Goal: Find specific page/section: Find specific page/section

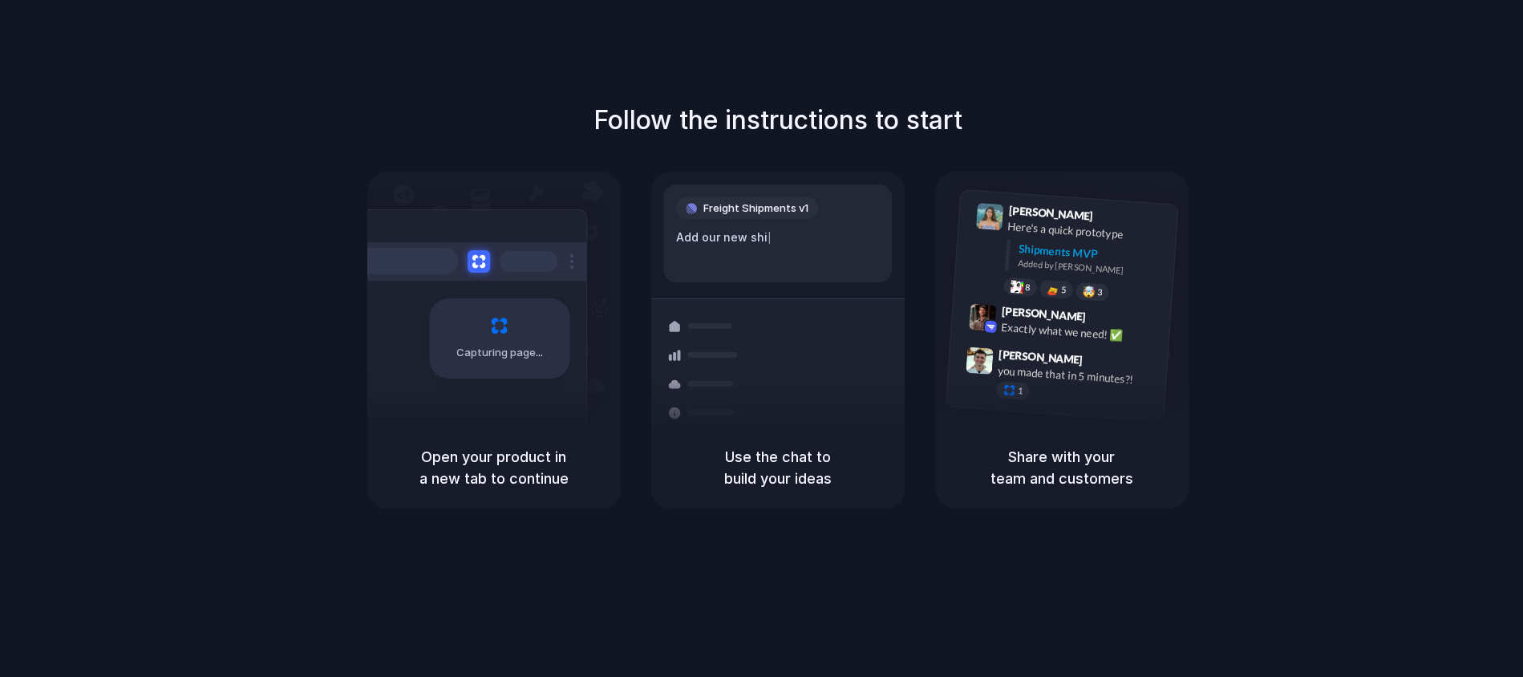
click at [873, 228] on div "Freight Shipments v1 Add our new shi |" at bounding box center [777, 233] width 229 height 98
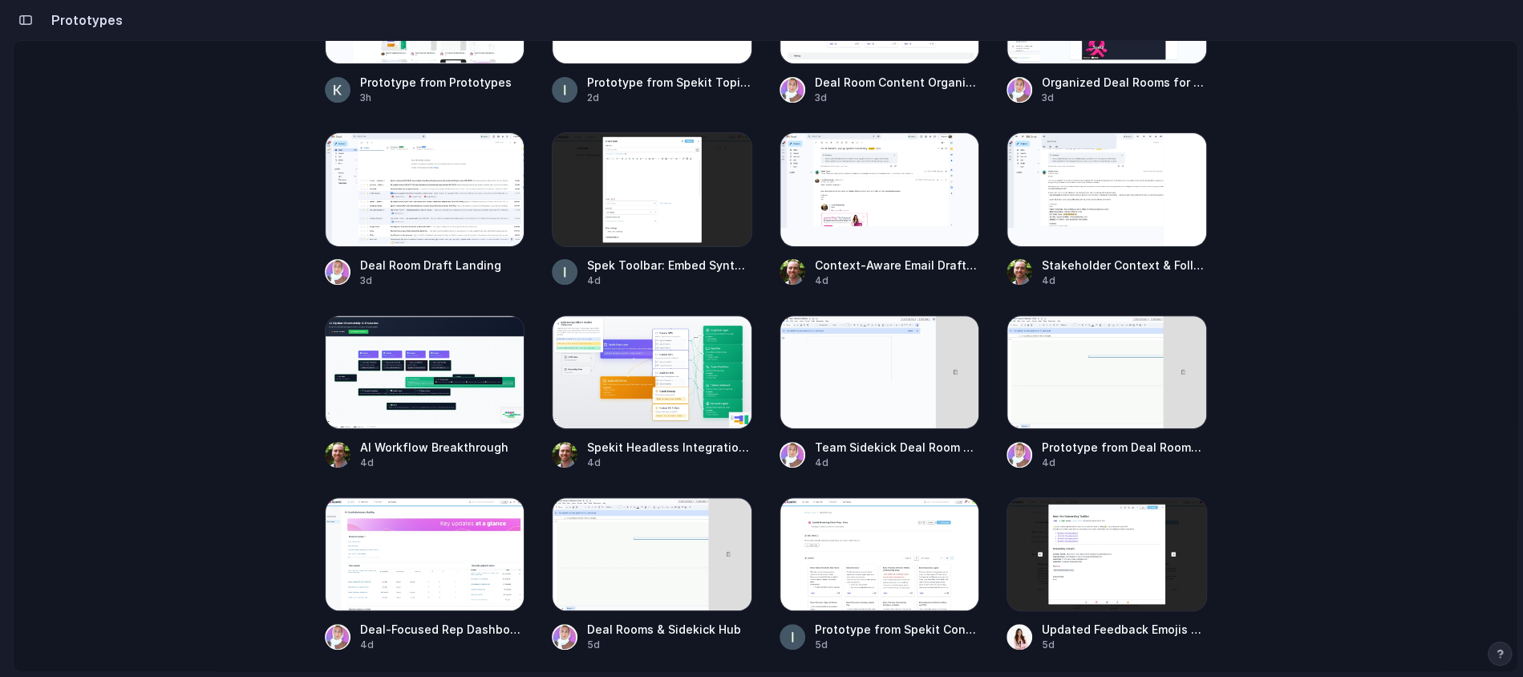
scroll to position [335, 0]
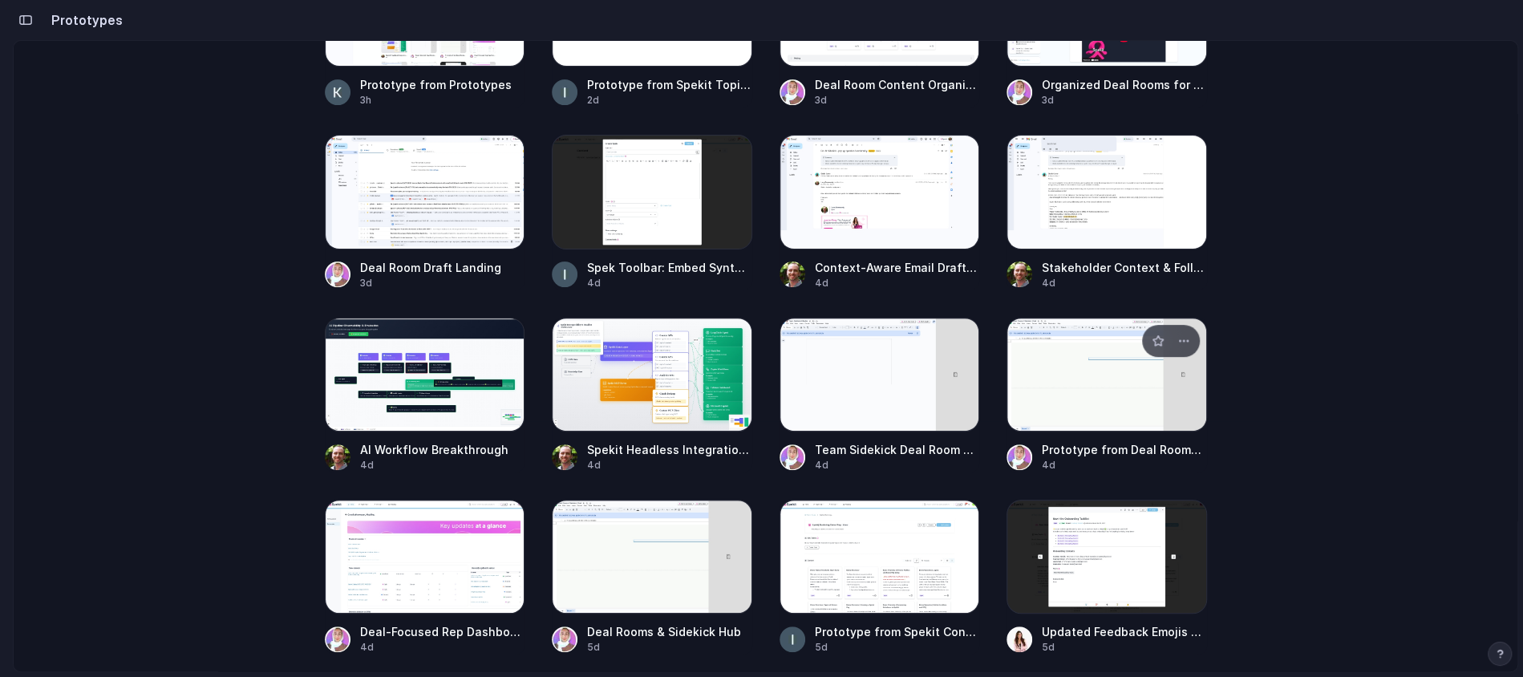
click at [1082, 380] on div at bounding box center [1106, 375] width 200 height 114
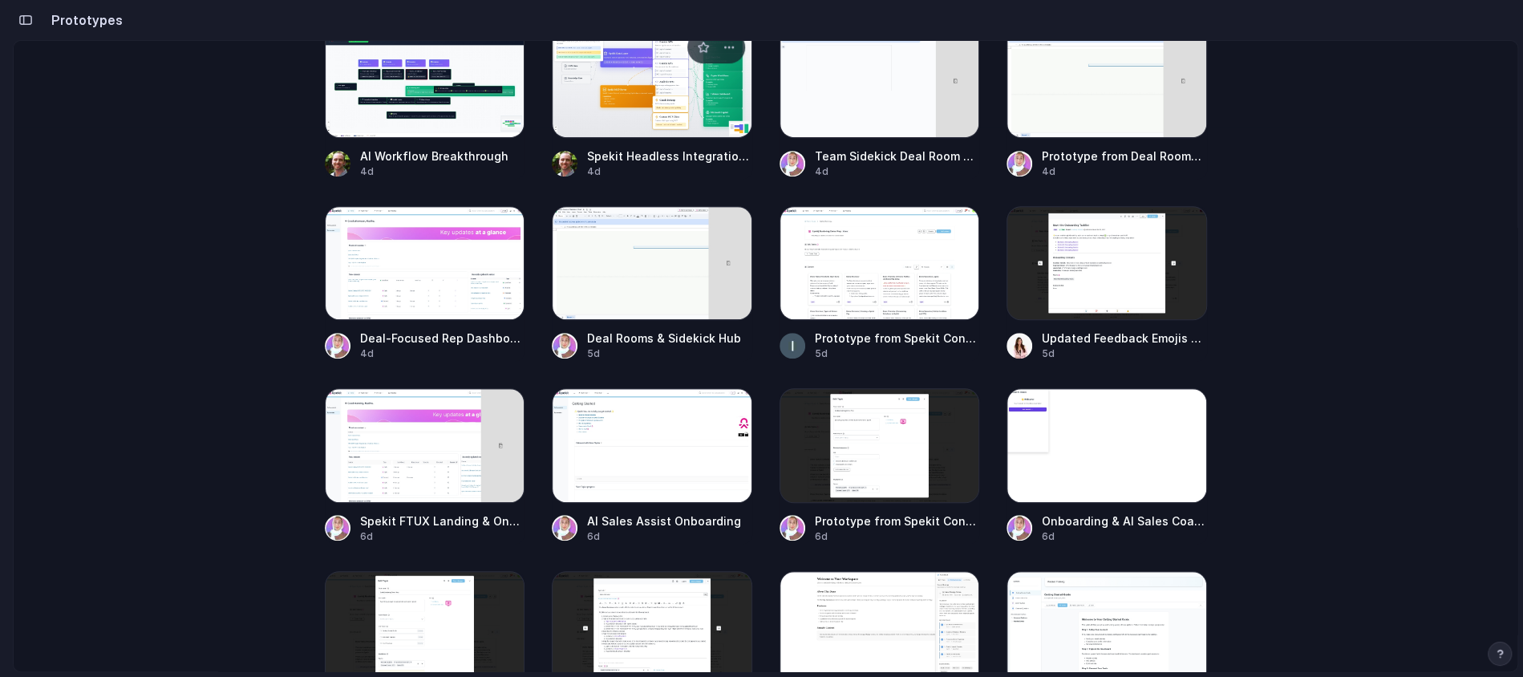
scroll to position [630, 0]
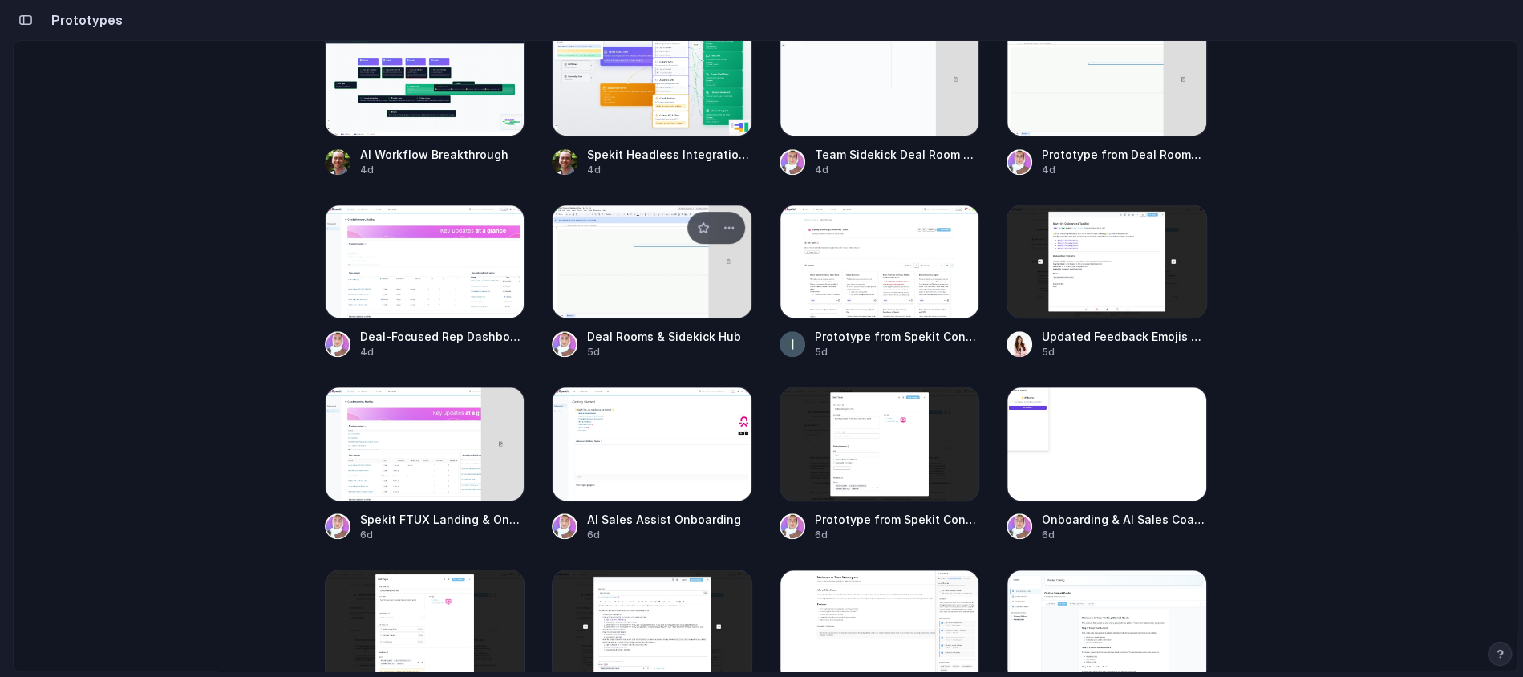
click at [661, 291] on div at bounding box center [652, 261] width 200 height 114
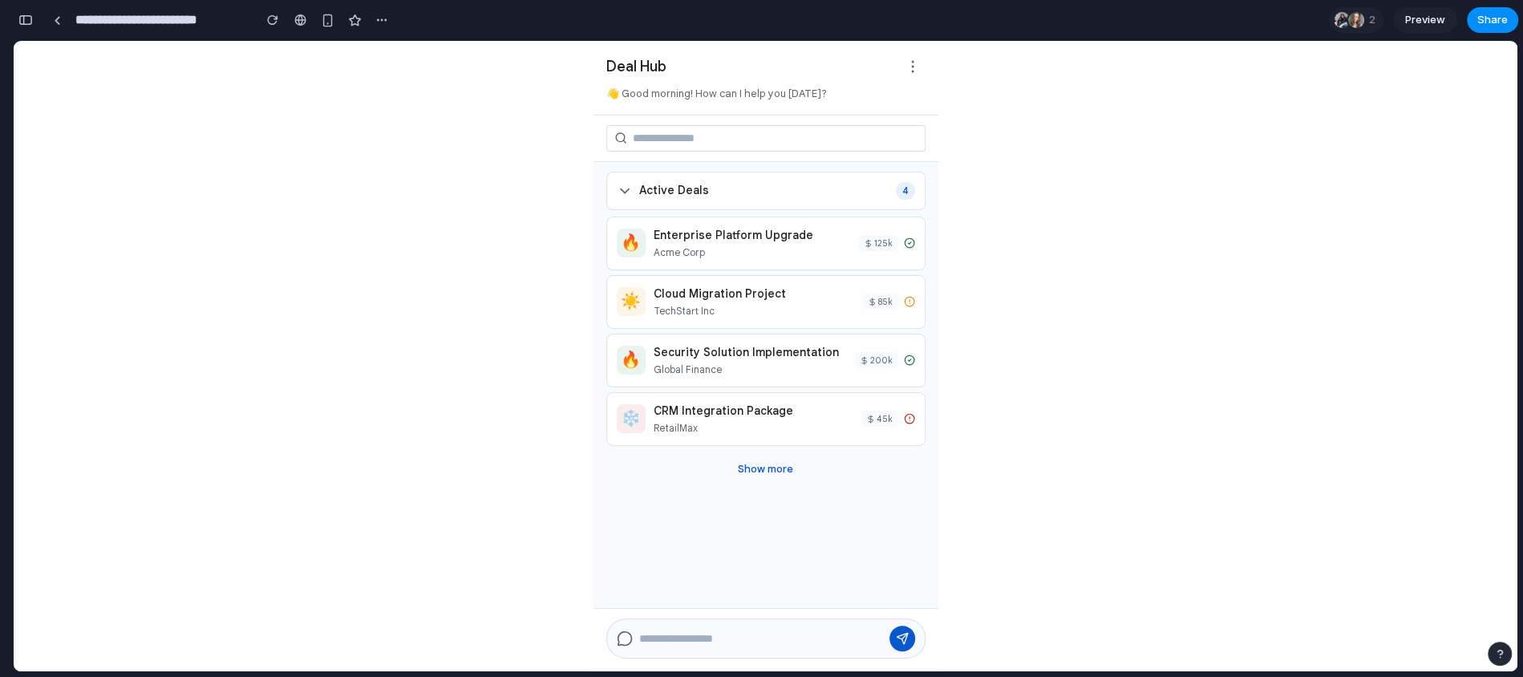
click at [1027, 362] on body "Deal Hub 👋 Good morning! How can I help you today? Active Deals 4 🔥 Enterprise …" at bounding box center [766, 356] width 1504 height 630
click at [776, 195] on div "Active Deals 4" at bounding box center [765, 191] width 319 height 38
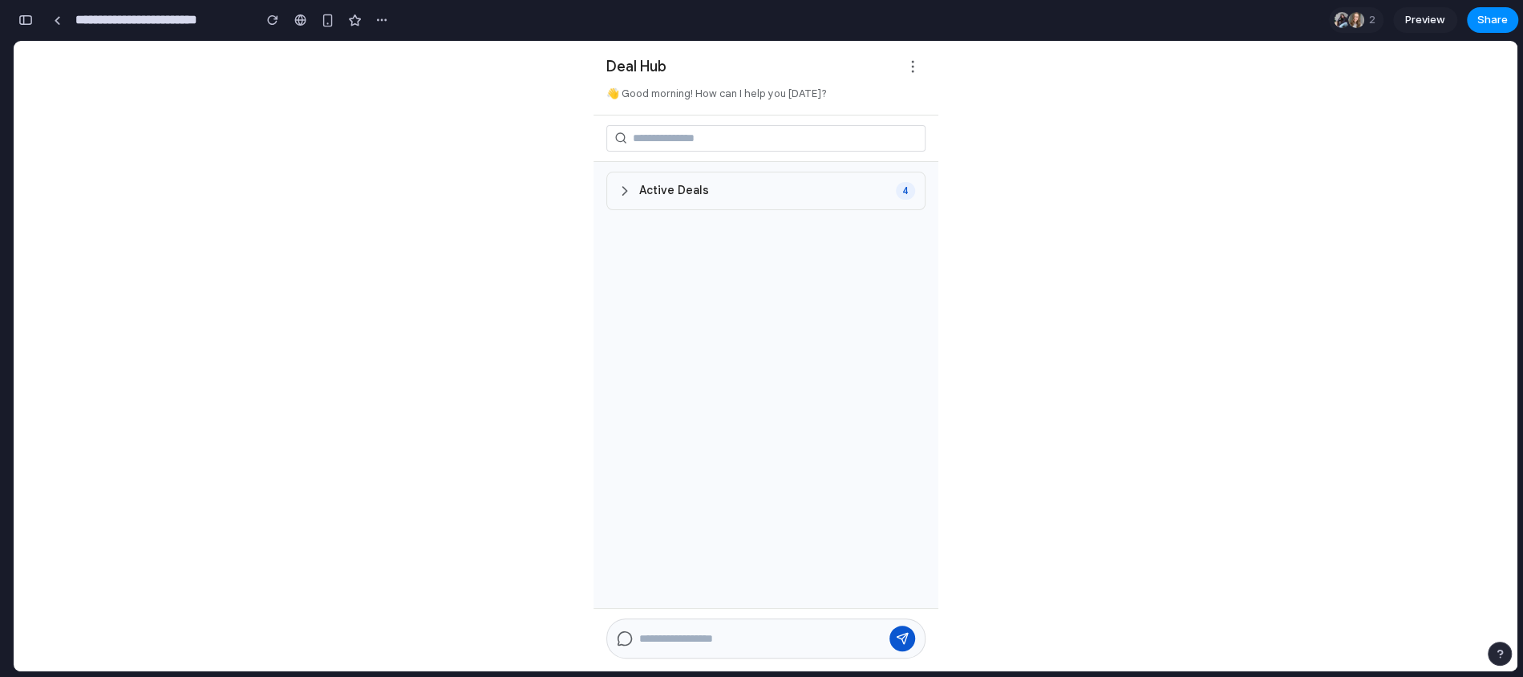
click at [776, 203] on div "Active Deals 4" at bounding box center [765, 191] width 319 height 38
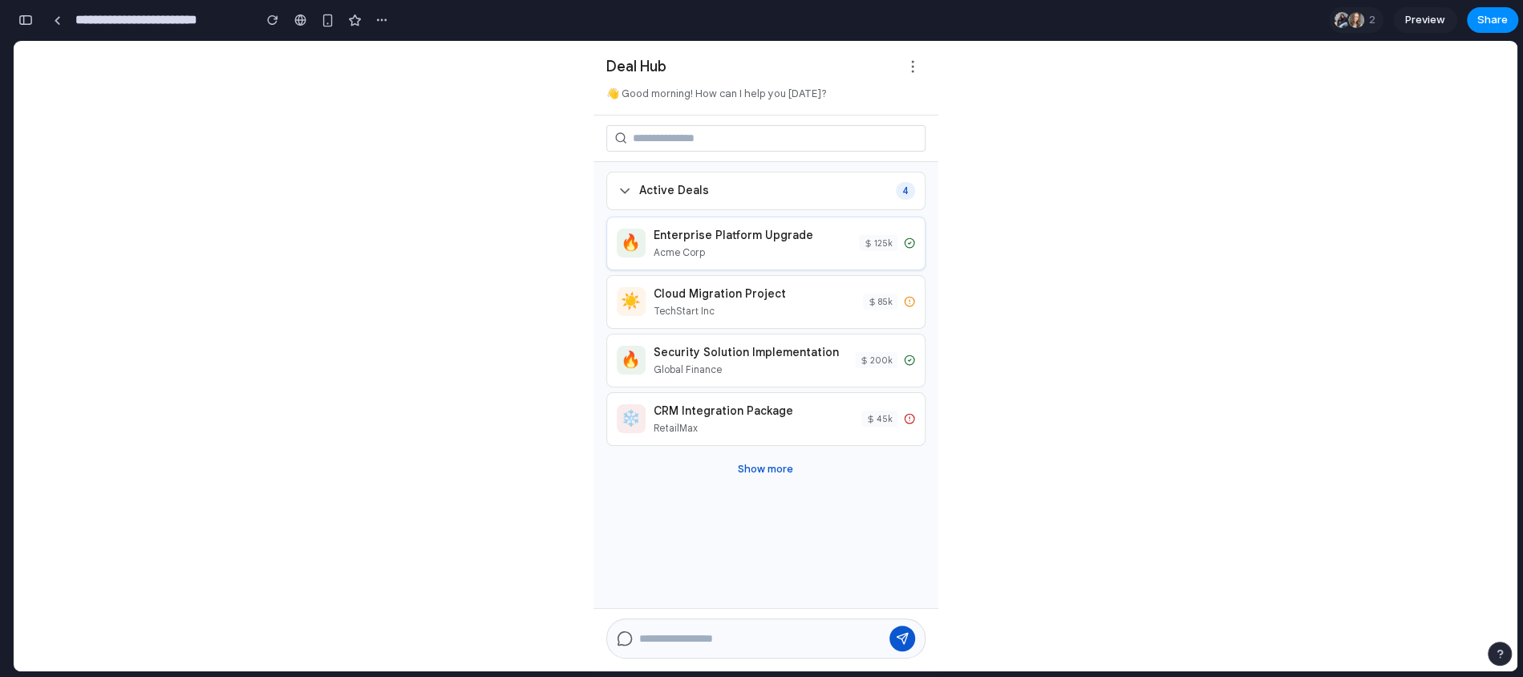
click at [793, 262] on div "🔥 Enterprise Platform Upgrade Acme Corp 125 k" at bounding box center [765, 244] width 319 height 54
